Goal: Check status: Check status

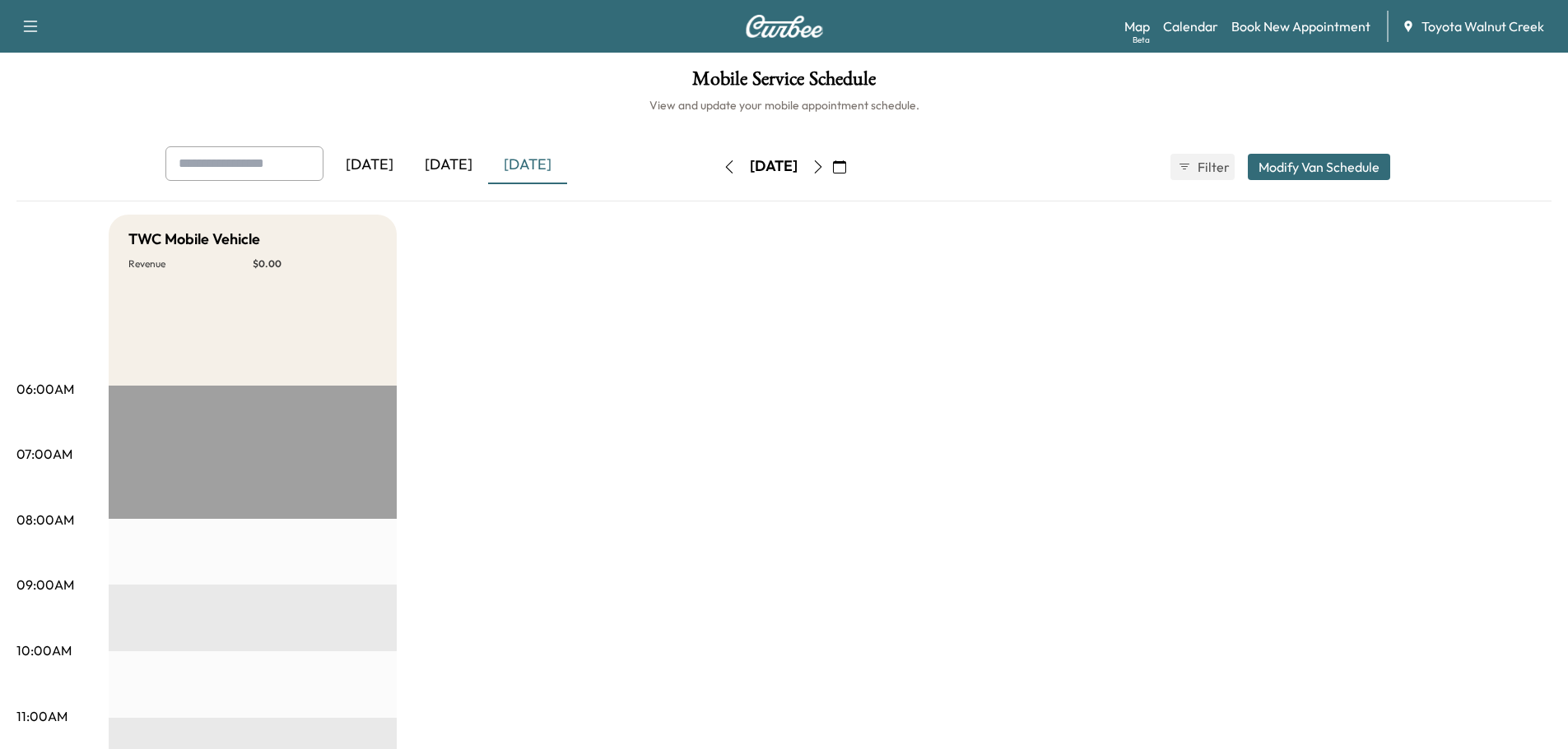
click at [447, 162] on div "[DATE]" at bounding box center [449, 166] width 79 height 37
click at [541, 169] on div "[DATE]" at bounding box center [528, 166] width 79 height 37
click at [454, 159] on div "[DATE]" at bounding box center [449, 166] width 79 height 37
click at [824, 162] on icon "button" at bounding box center [818, 167] width 13 height 13
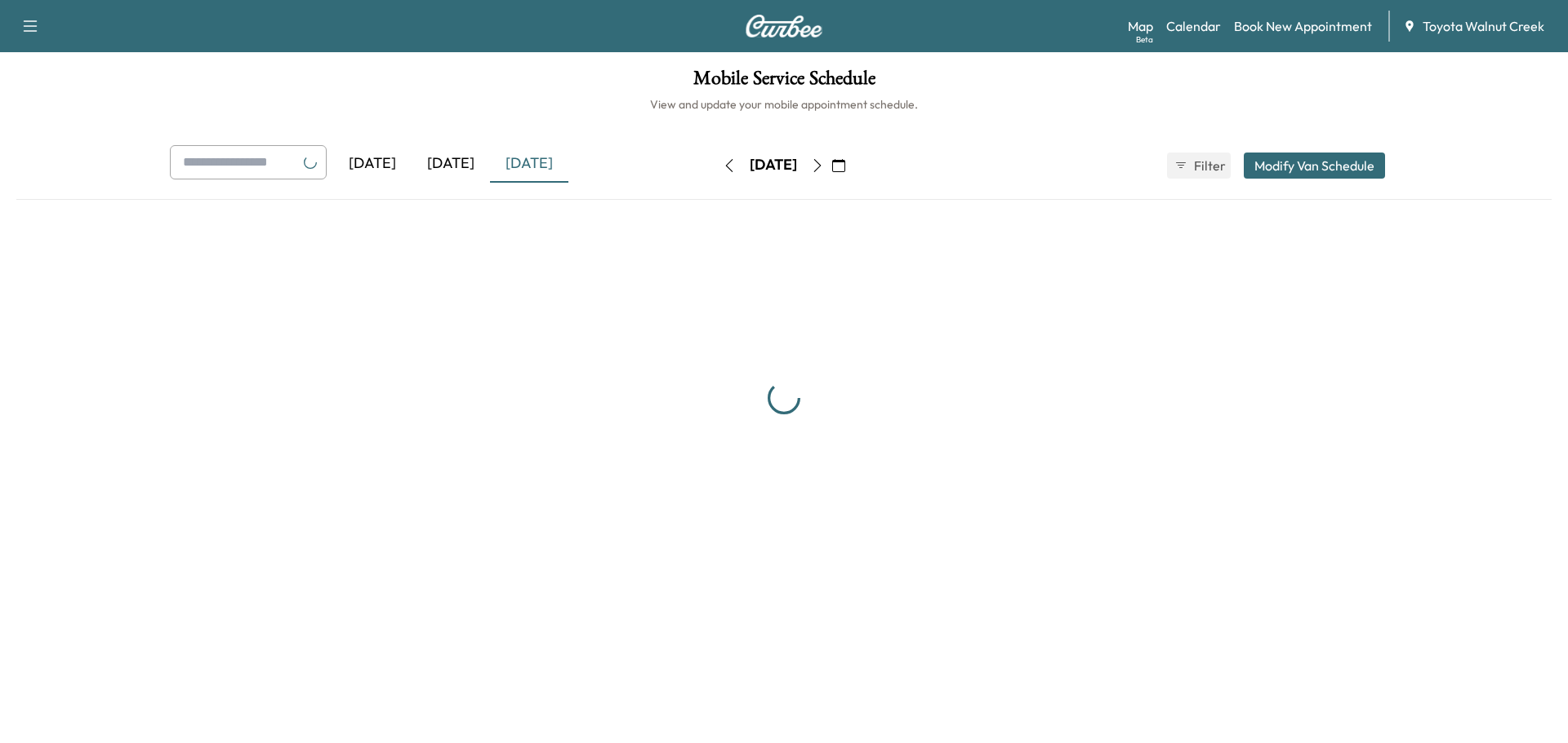
click at [824, 160] on icon "button" at bounding box center [817, 165] width 13 height 13
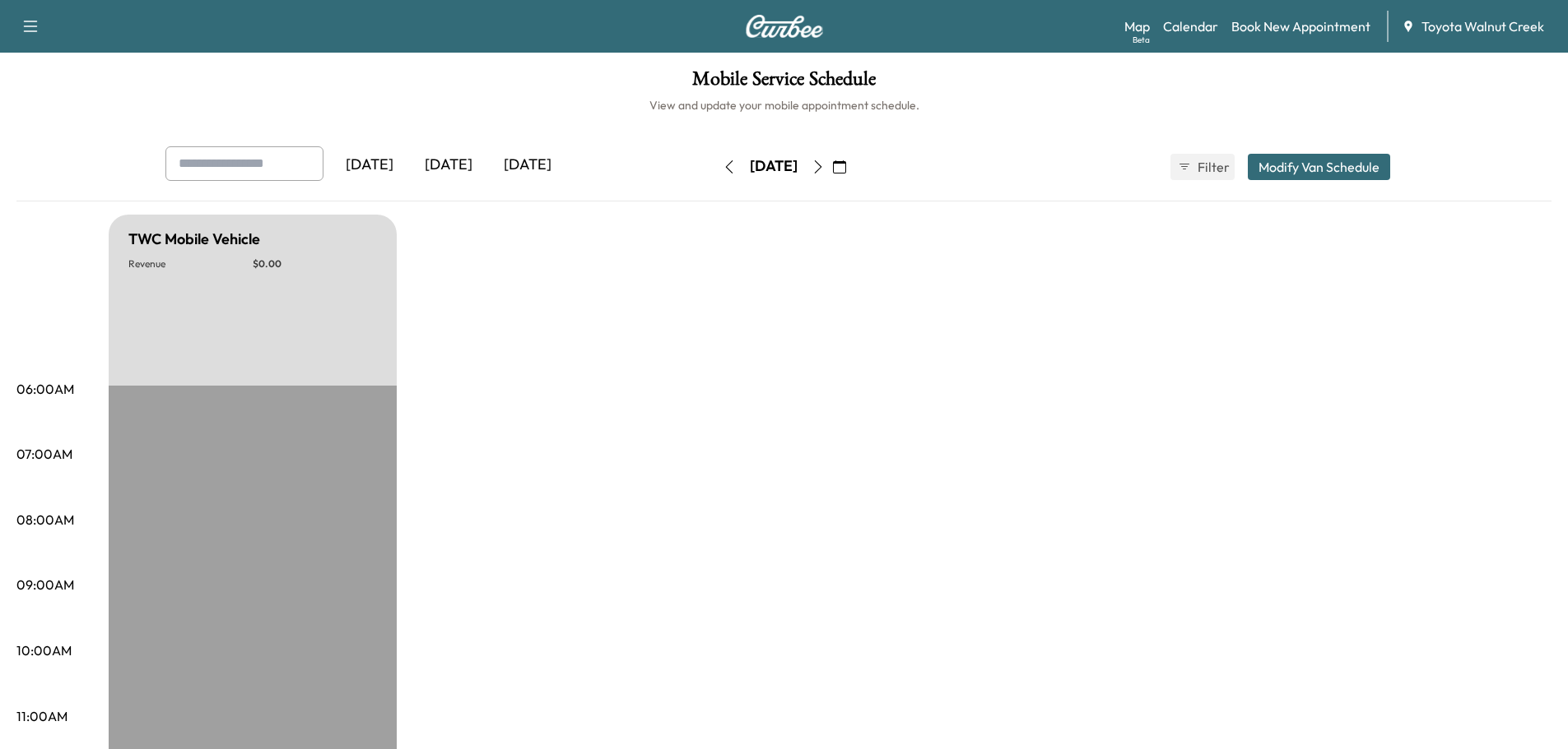
click at [824, 162] on icon "button" at bounding box center [818, 167] width 13 height 13
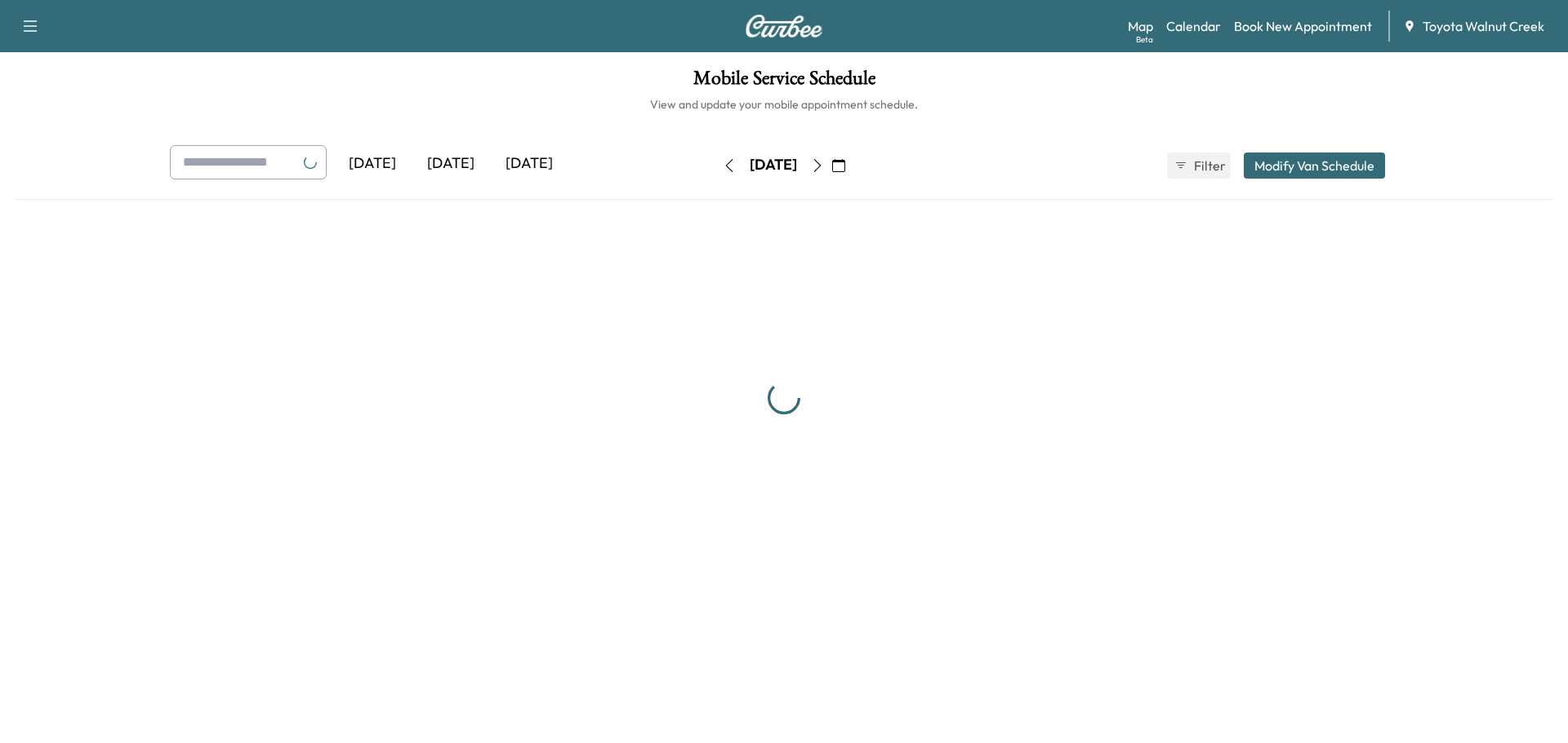
click at [824, 160] on icon "button" at bounding box center [817, 165] width 13 height 13
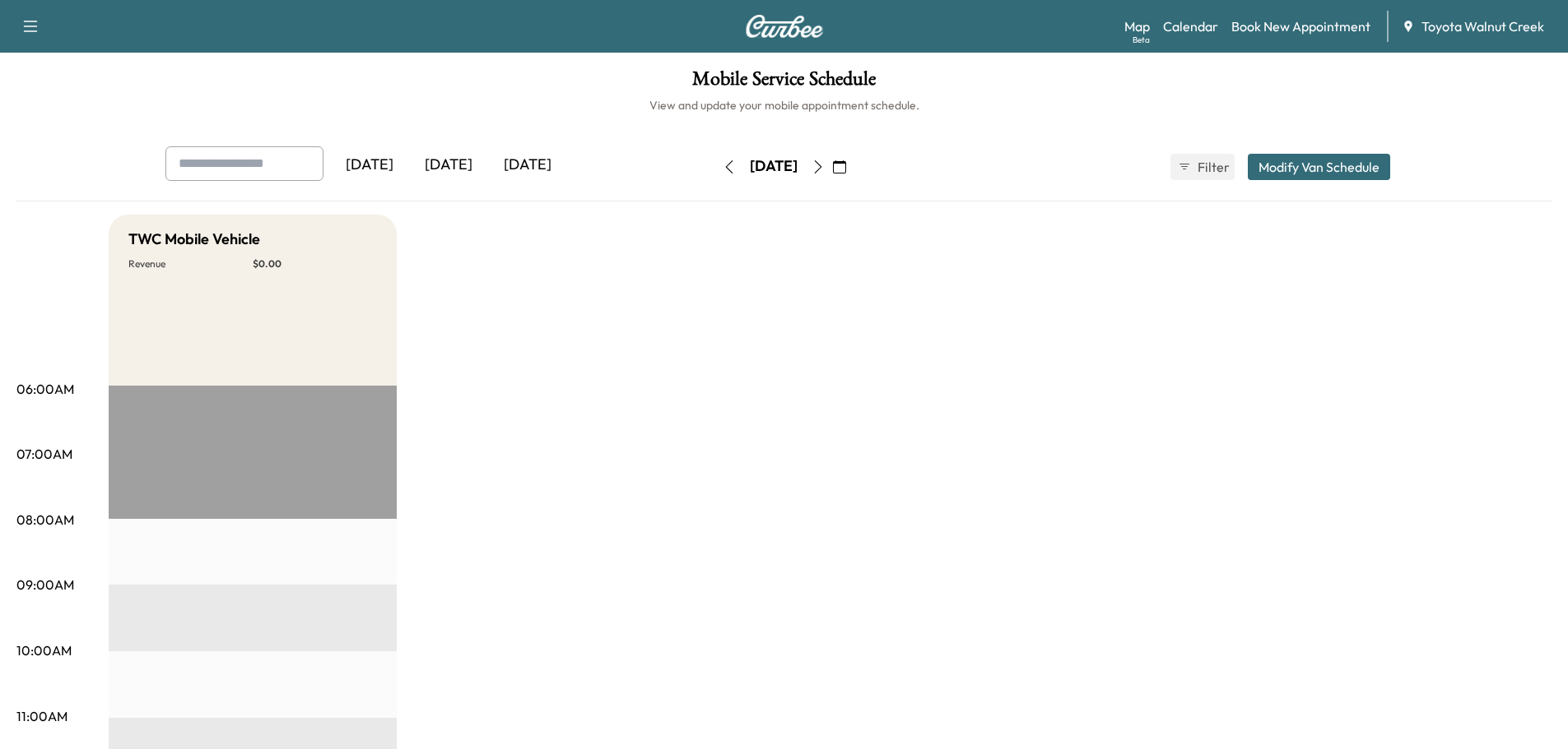
click at [821, 162] on icon "button" at bounding box center [819, 167] width 8 height 13
click at [824, 162] on icon "button" at bounding box center [818, 167] width 13 height 13
click at [465, 161] on div "[DATE]" at bounding box center [449, 166] width 79 height 37
click at [557, 160] on div "[DATE]" at bounding box center [528, 166] width 79 height 37
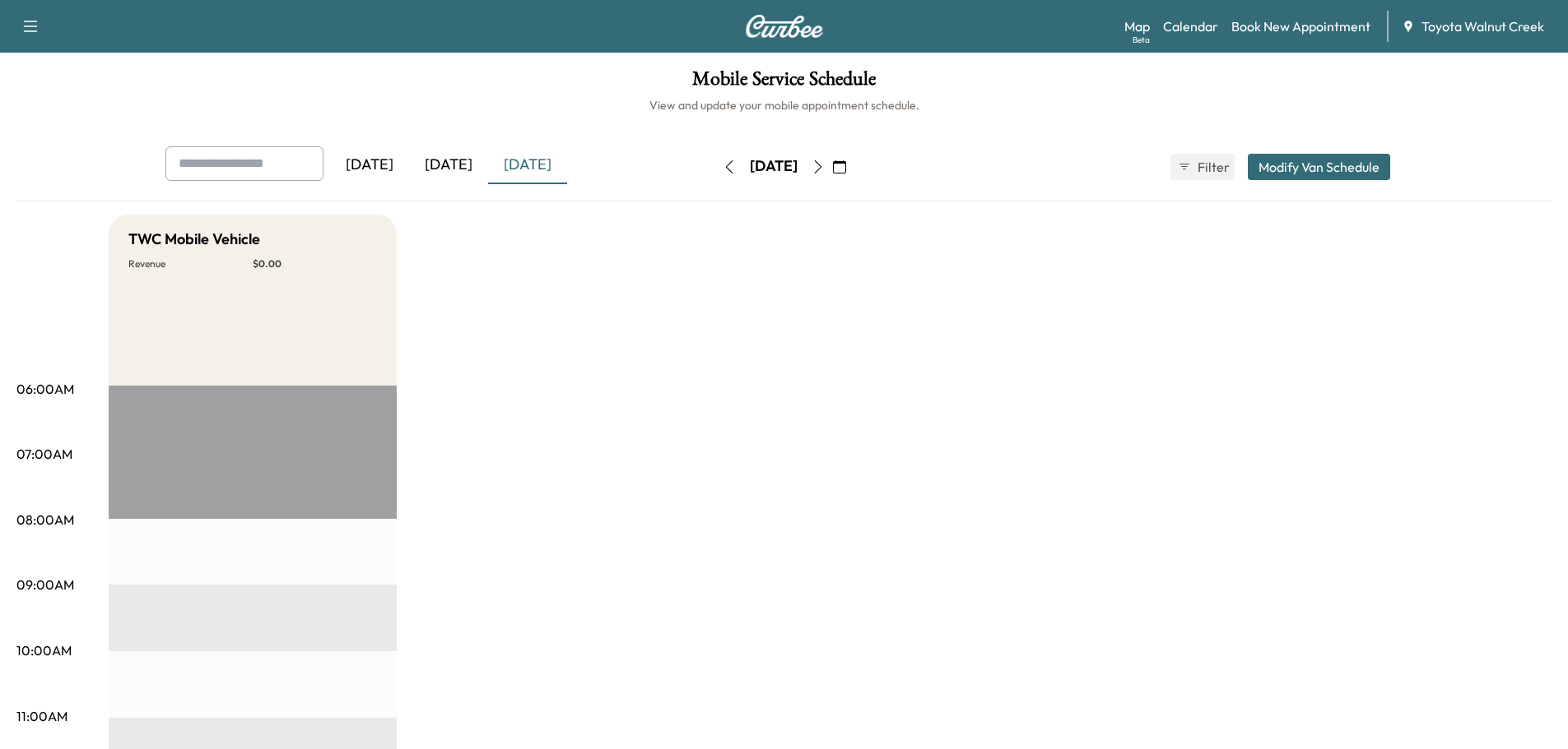
click at [465, 166] on div "[DATE]" at bounding box center [449, 166] width 79 height 37
click at [554, 164] on div "[DATE]" at bounding box center [528, 166] width 79 height 37
click at [457, 164] on div "[DATE]" at bounding box center [449, 166] width 79 height 37
click at [545, 154] on div "[DATE]" at bounding box center [528, 166] width 79 height 37
click at [452, 162] on div "[DATE]" at bounding box center [449, 166] width 79 height 37
